Goal: Task Accomplishment & Management: Use online tool/utility

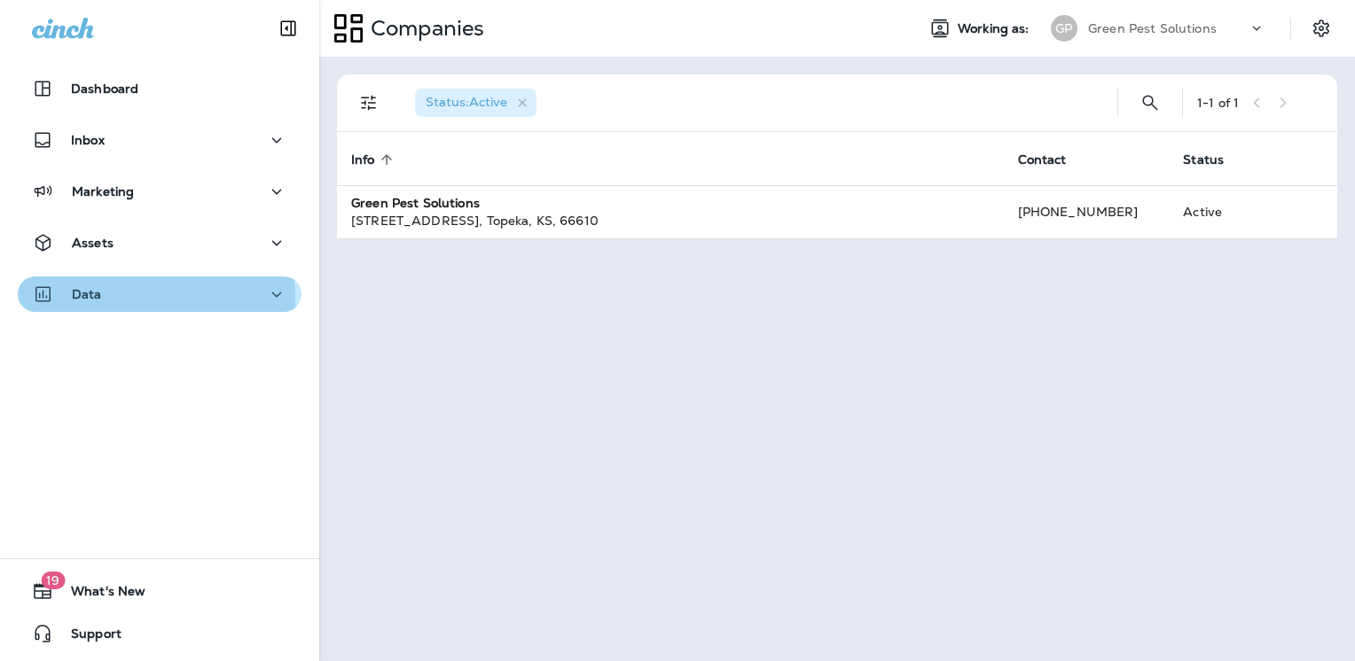
click at [114, 299] on div "Data" at bounding box center [159, 295] width 255 height 22
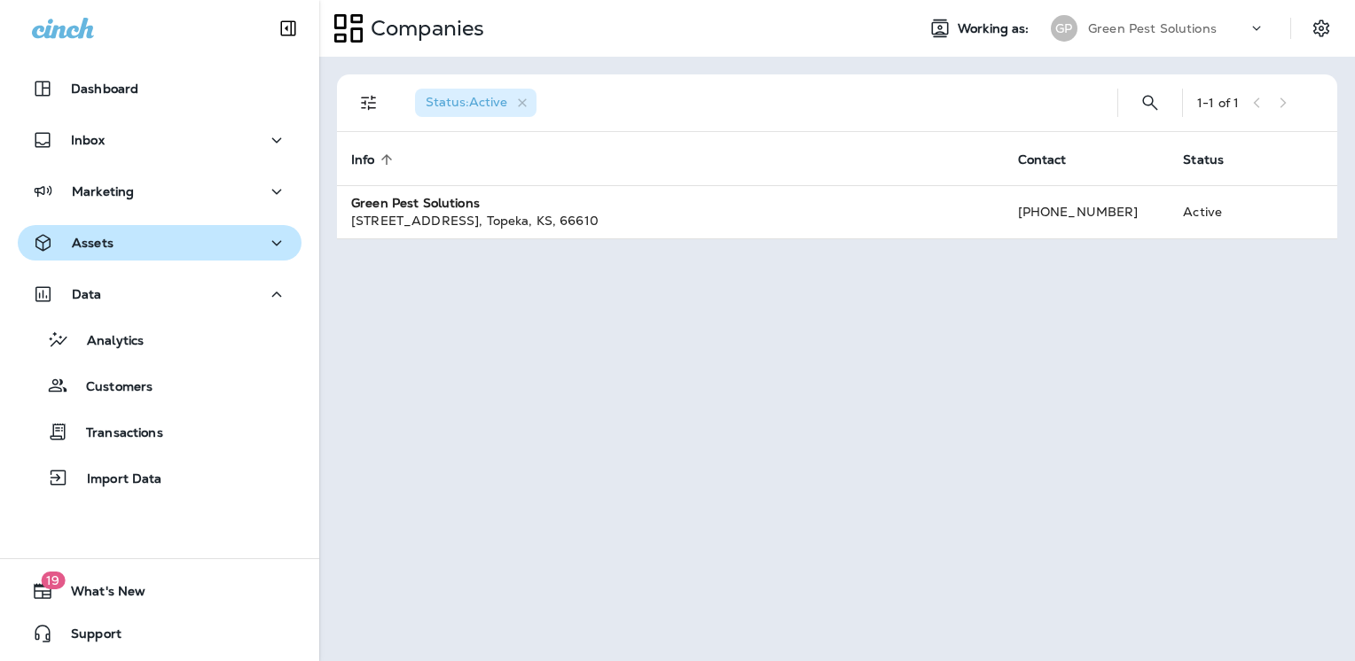
click at [268, 246] on icon "button" at bounding box center [276, 243] width 21 height 22
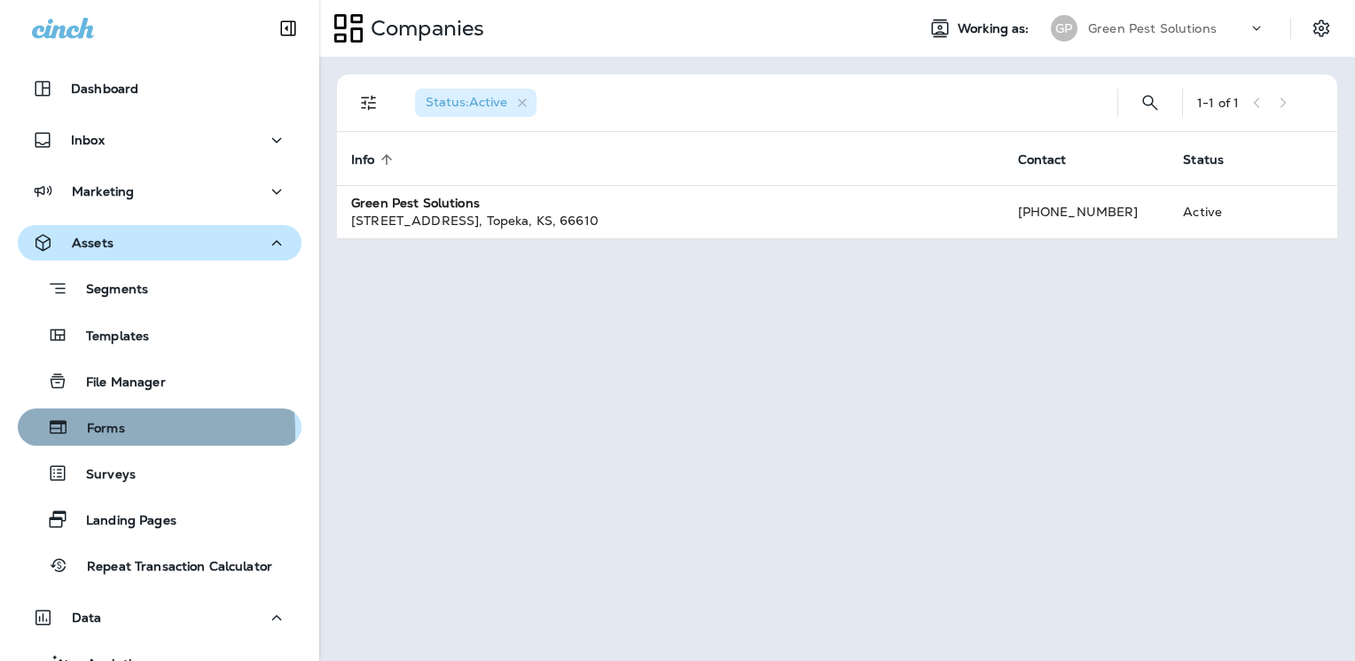
click at [96, 433] on p "Forms" at bounding box center [97, 429] width 56 height 17
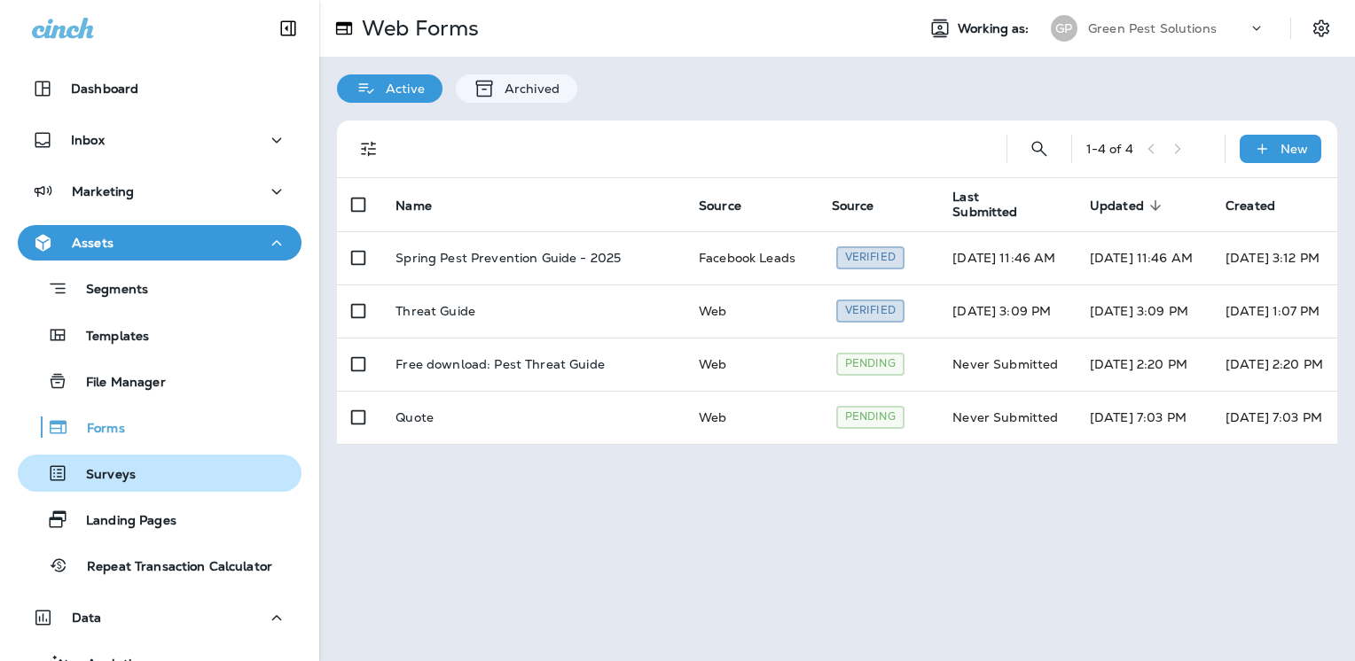
click at [116, 480] on p "Surveys" at bounding box center [101, 475] width 67 height 17
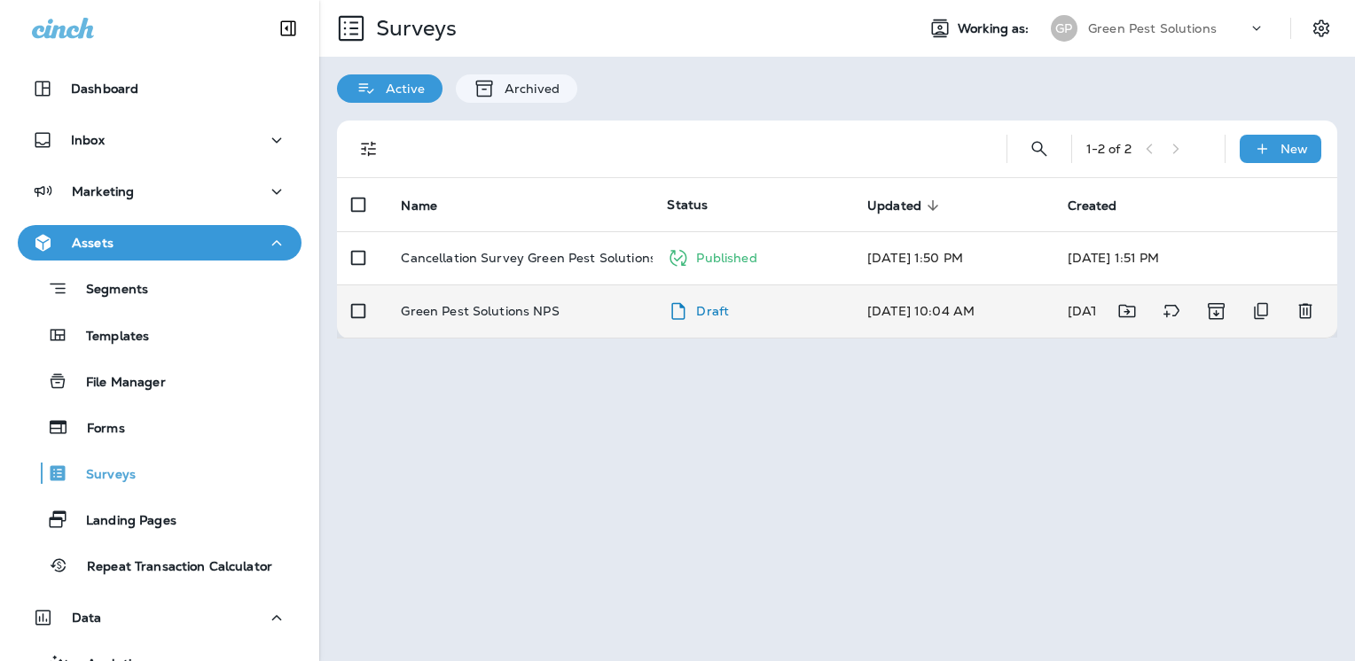
click at [514, 310] on p "Green Pest Solutions NPS" at bounding box center [480, 311] width 158 height 14
